Goal: Complete application form

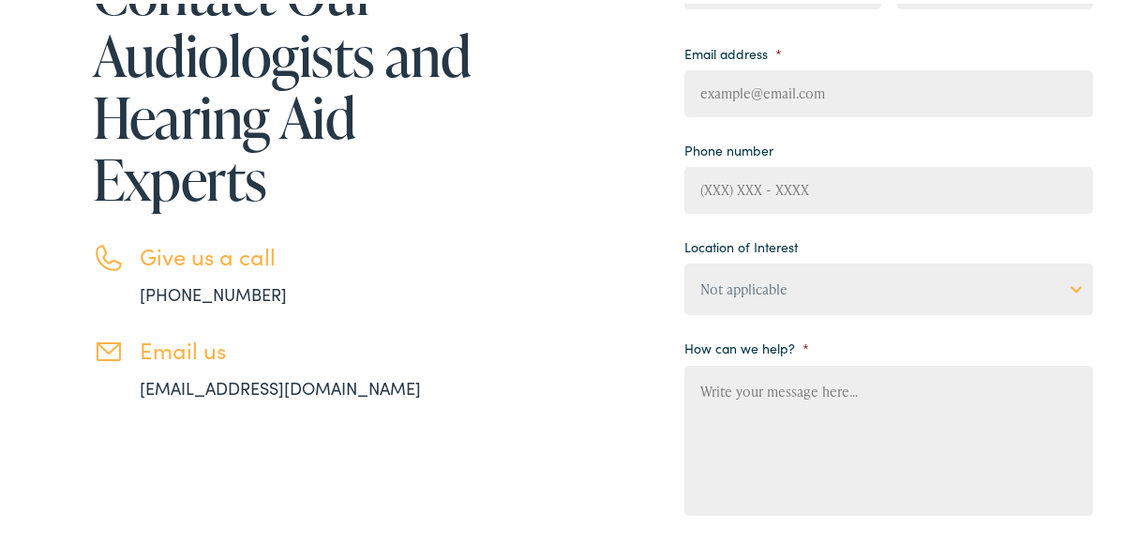
scroll to position [281, 0]
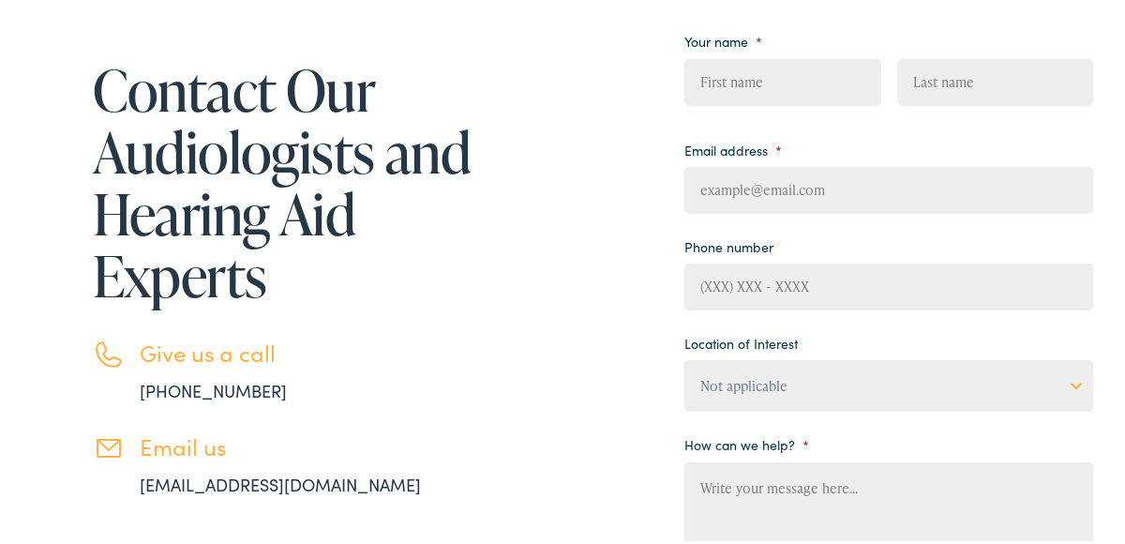
click at [694, 74] on input "First" at bounding box center [783, 78] width 196 height 47
type input "[PERSON_NAME]"
type input "[EMAIL_ADDRESS][DOMAIN_NAME]"
type input "[PHONE_NUMBER]"
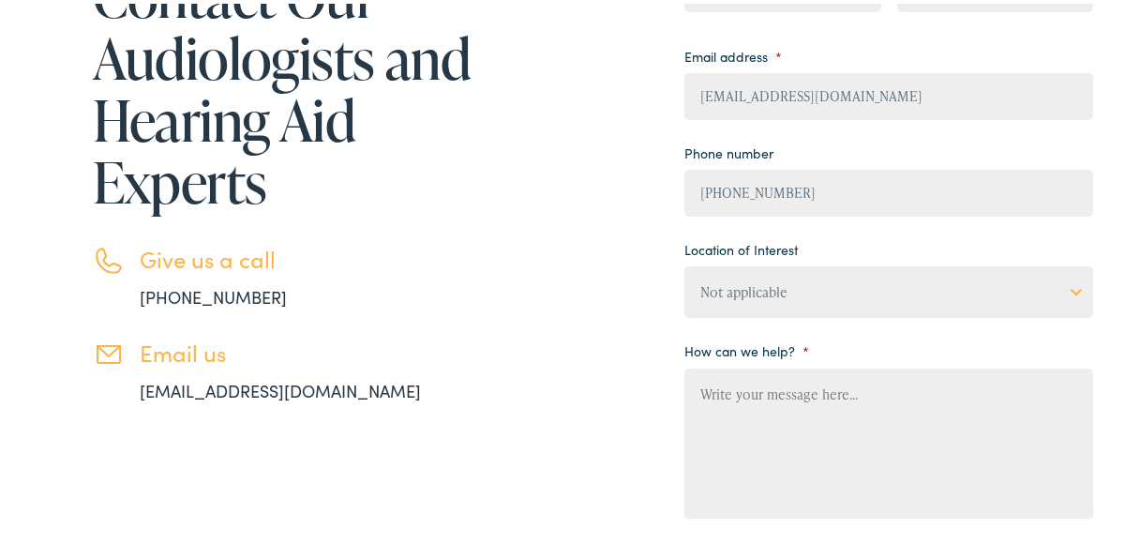
scroll to position [468, 0]
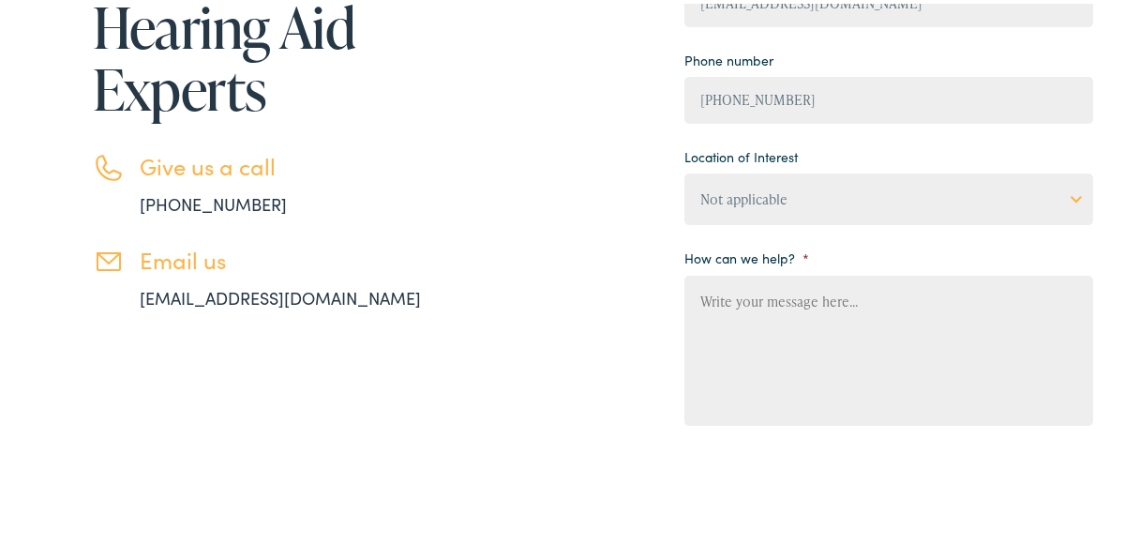
click at [698, 299] on textarea "How can we help? *" at bounding box center [889, 347] width 409 height 150
type textarea "N"
type textarea "My"
